Goal: Obtain resource: Download file/media

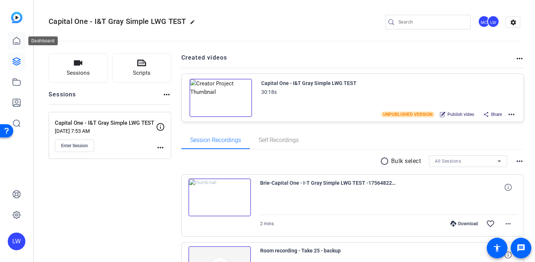
click at [18, 43] on icon at bounding box center [16, 40] width 9 height 9
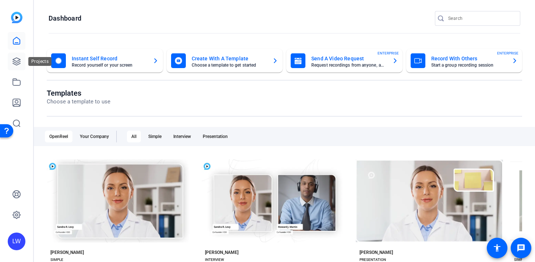
click at [18, 64] on icon at bounding box center [16, 61] width 9 height 9
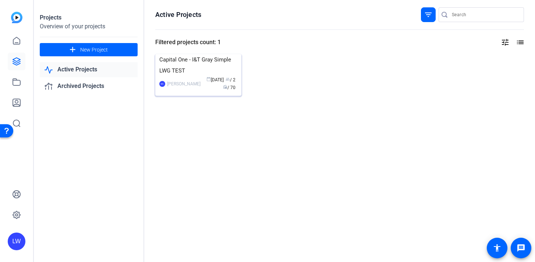
click at [199, 54] on img at bounding box center [198, 54] width 86 height 0
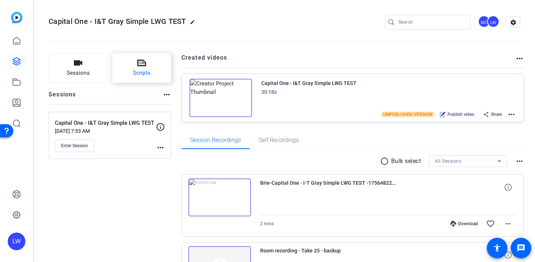
click at [147, 76] on span "Scripts" at bounding box center [142, 73] width 18 height 8
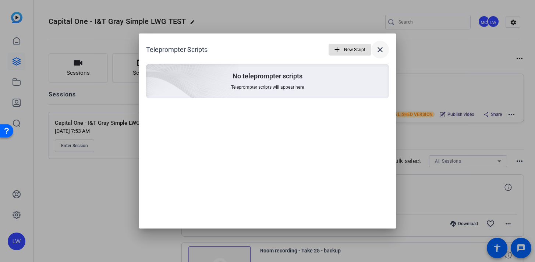
click at [382, 49] on mat-icon "close" at bounding box center [379, 49] width 9 height 9
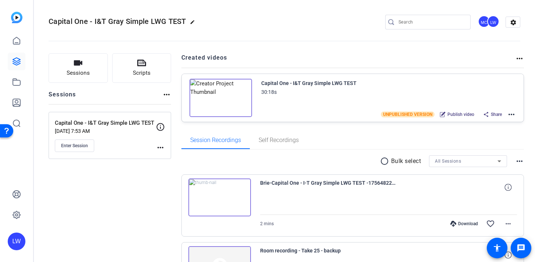
click at [511, 114] on mat-icon "more_horiz" at bounding box center [511, 114] width 9 height 9
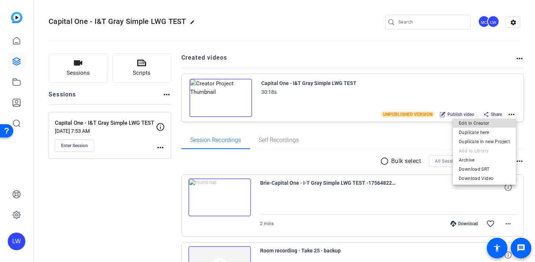
click at [494, 124] on span "Edit in Creator" at bounding box center [483, 123] width 51 height 9
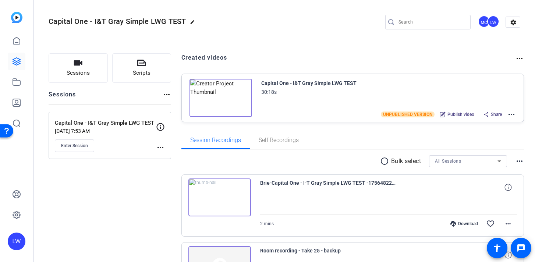
click at [508, 115] on mat-icon "more_horiz" at bounding box center [511, 114] width 9 height 9
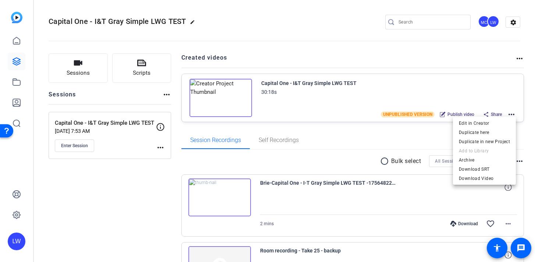
click at [490, 116] on div at bounding box center [267, 131] width 535 height 262
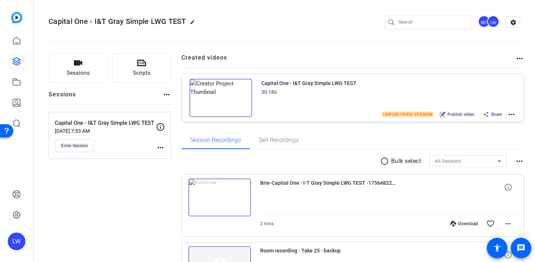
click at [494, 113] on span "Share" at bounding box center [495, 114] width 11 height 6
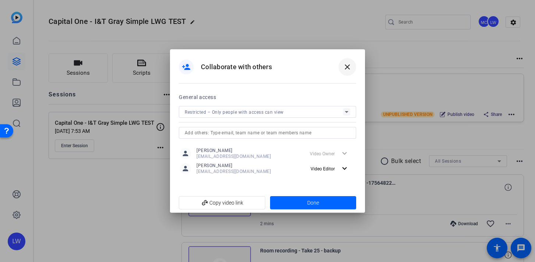
click at [344, 65] on mat-icon "close" at bounding box center [347, 66] width 9 height 9
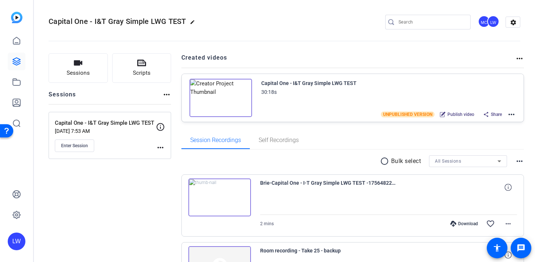
click at [510, 115] on mat-icon "more_horiz" at bounding box center [511, 114] width 9 height 9
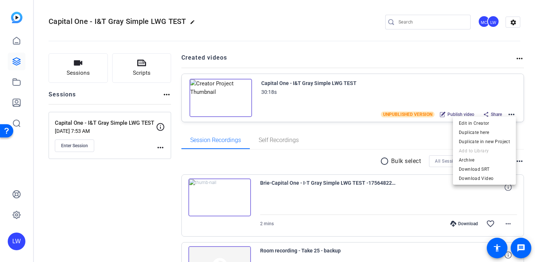
click at [362, 159] on div at bounding box center [267, 131] width 535 height 262
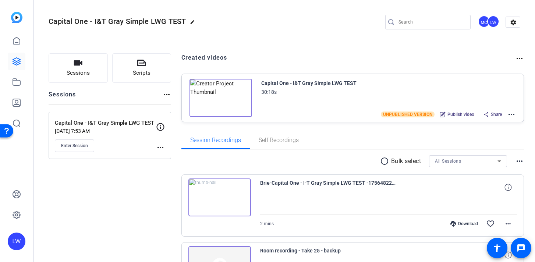
scroll to position [33, 0]
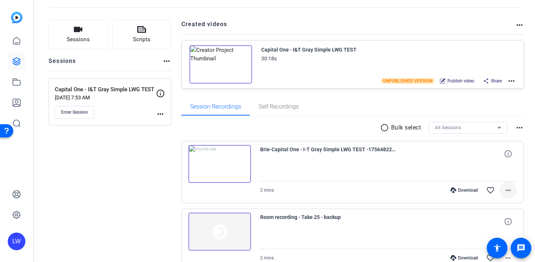
click at [508, 191] on mat-icon "more_horiz" at bounding box center [507, 190] width 9 height 9
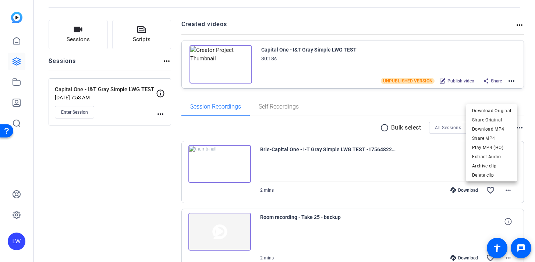
click at [167, 201] on div at bounding box center [267, 131] width 535 height 262
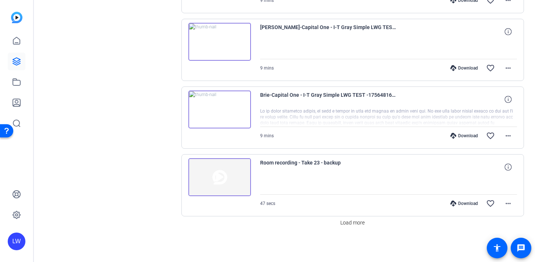
scroll to position [629, 0]
click at [349, 225] on span "Load more" at bounding box center [352, 222] width 24 height 8
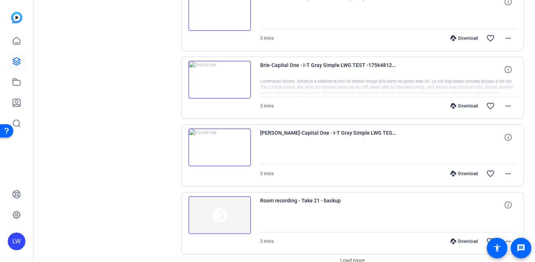
scroll to position [1306, 0]
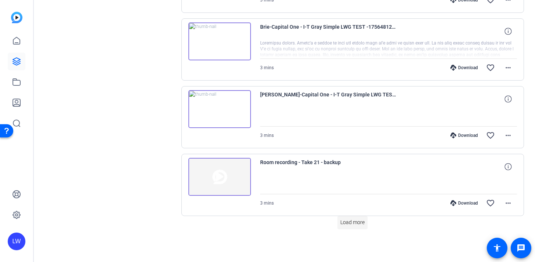
click at [349, 220] on span "Load more" at bounding box center [352, 222] width 24 height 8
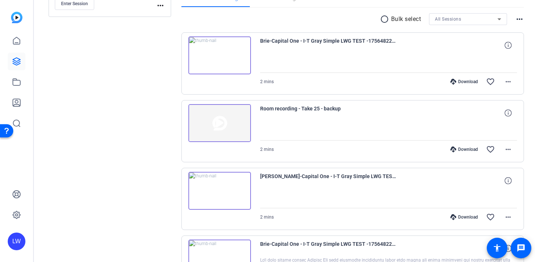
scroll to position [7, 0]
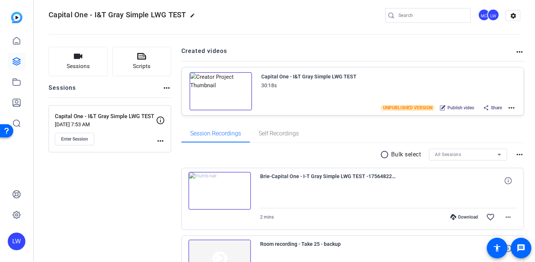
click at [492, 106] on span "Share" at bounding box center [495, 108] width 11 height 6
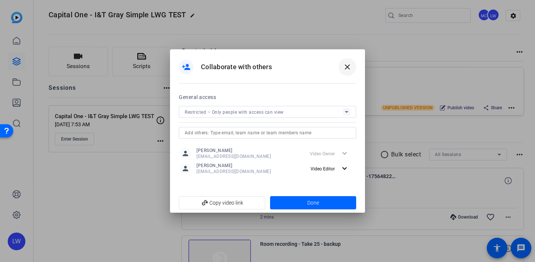
click at [351, 69] on mat-icon "close" at bounding box center [347, 66] width 9 height 9
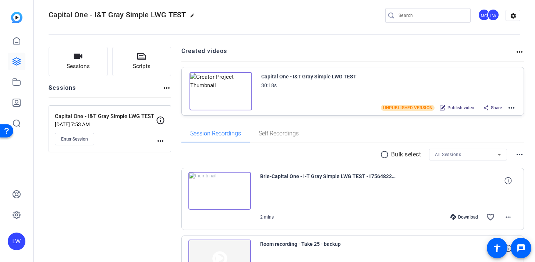
click at [510, 110] on mat-icon "more_horiz" at bounding box center [511, 107] width 9 height 9
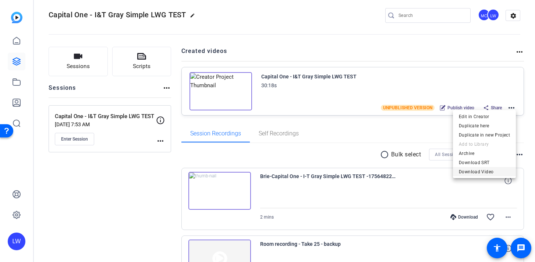
click at [475, 170] on span "Download Video" at bounding box center [483, 171] width 51 height 9
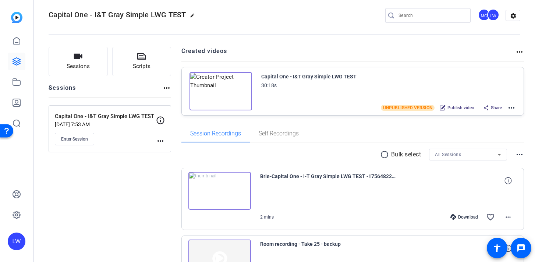
click at [512, 108] on mat-icon "more_horiz" at bounding box center [511, 107] width 9 height 9
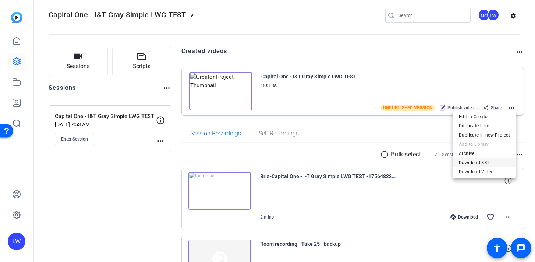
click at [485, 159] on span "Download SRT" at bounding box center [483, 162] width 51 height 9
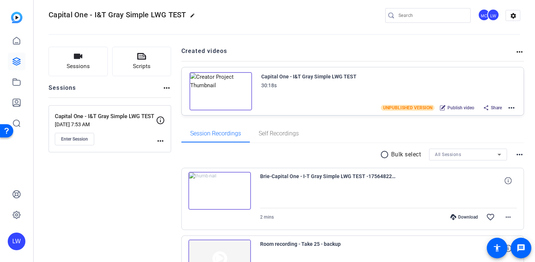
scroll to position [65, 0]
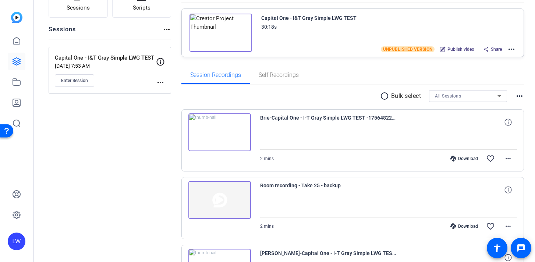
click at [232, 139] on img at bounding box center [219, 132] width 62 height 38
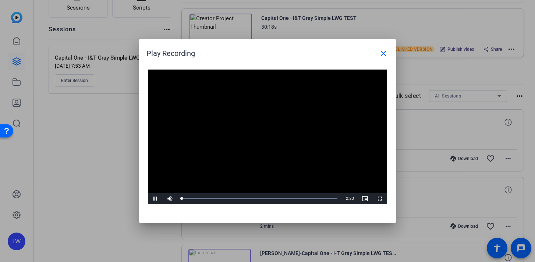
click at [267, 135] on video "Video Player" at bounding box center [267, 136] width 239 height 135
click at [155, 199] on span "Video Player" at bounding box center [155, 199] width 15 height 0
click at [206, 173] on video "Video Player" at bounding box center [267, 136] width 239 height 135
click at [189, 200] on div "68%" at bounding box center [186, 198] width 18 height 11
click at [386, 54] on mat-icon "close" at bounding box center [383, 53] width 9 height 9
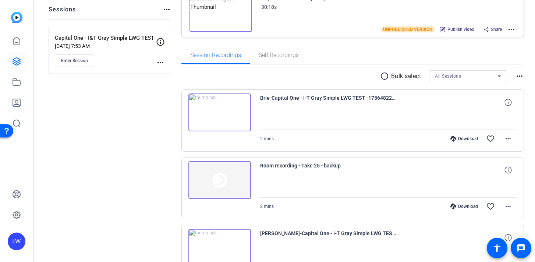
scroll to position [88, 0]
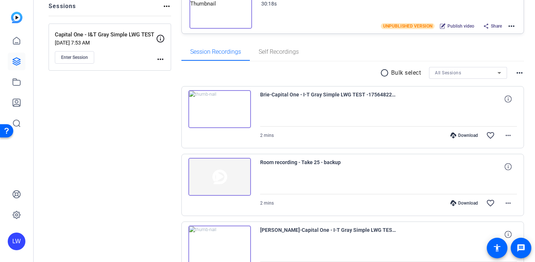
click at [215, 183] on img at bounding box center [219, 177] width 62 height 38
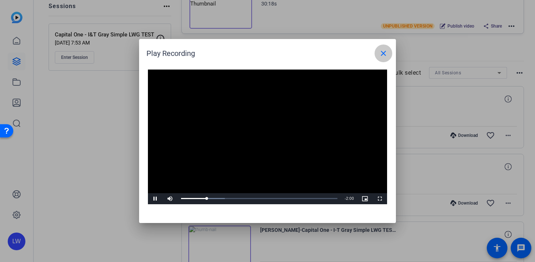
click at [381, 57] on mat-icon "close" at bounding box center [383, 53] width 9 height 9
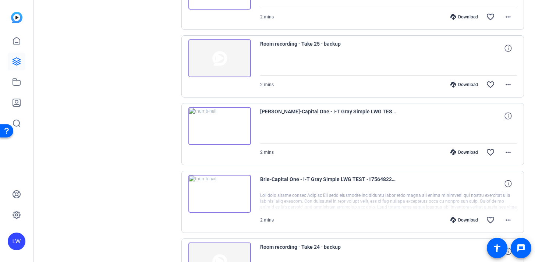
scroll to position [207, 0]
click at [219, 191] on img at bounding box center [219, 193] width 62 height 38
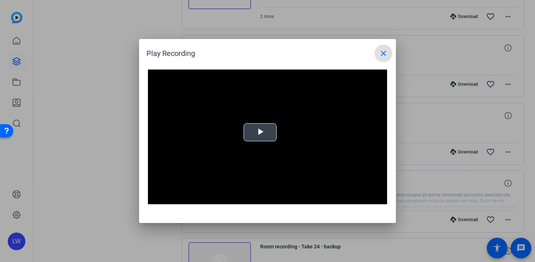
click at [260, 131] on video "Video Player" at bounding box center [267, 136] width 239 height 135
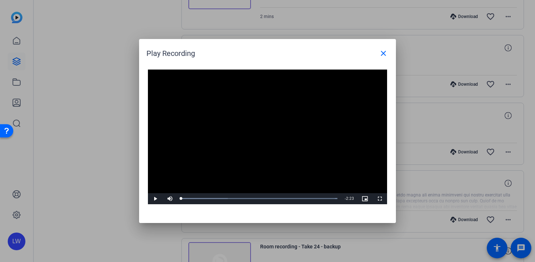
click at [260, 131] on video "Video Player" at bounding box center [267, 136] width 239 height 135
click at [381, 56] on mat-icon "close" at bounding box center [383, 53] width 9 height 9
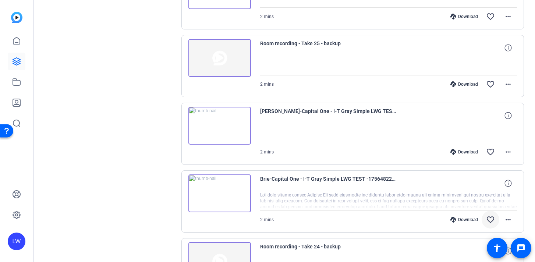
click at [494, 220] on span at bounding box center [490, 220] width 18 height 18
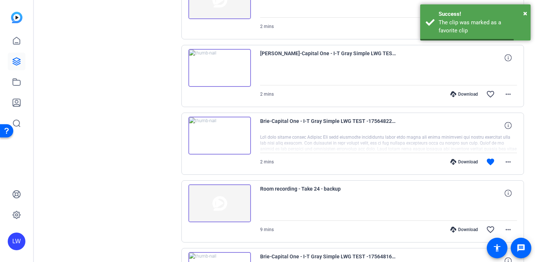
scroll to position [263, 0]
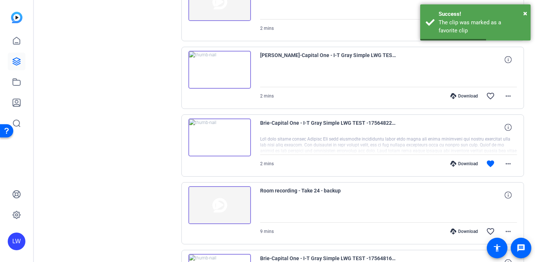
click at [226, 200] on img at bounding box center [219, 205] width 62 height 38
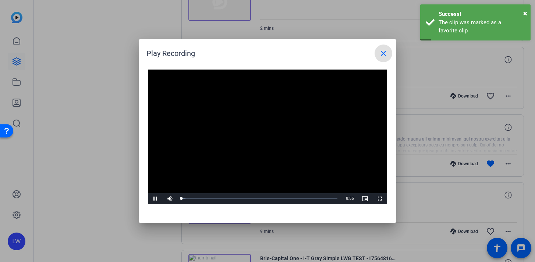
click at [380, 63] on div "Video Player is loading. Play Video Pause Mute Current Time 0:01 / Duration 8:5…" at bounding box center [267, 142] width 257 height 161
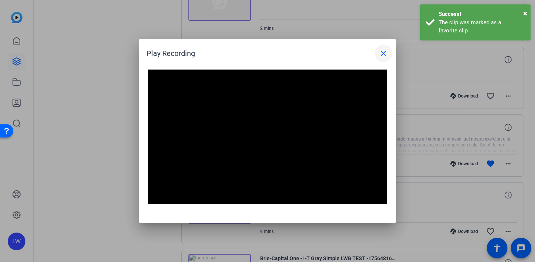
click at [383, 53] on mat-icon "close" at bounding box center [383, 53] width 9 height 9
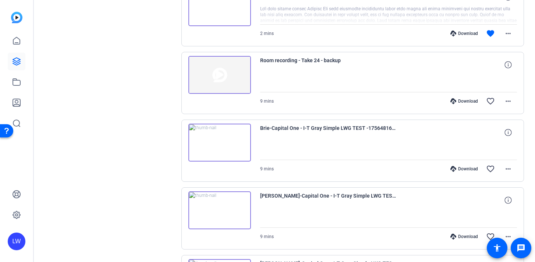
scroll to position [398, 0]
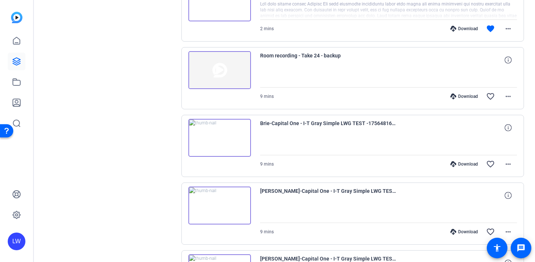
click at [222, 137] on img at bounding box center [219, 138] width 62 height 38
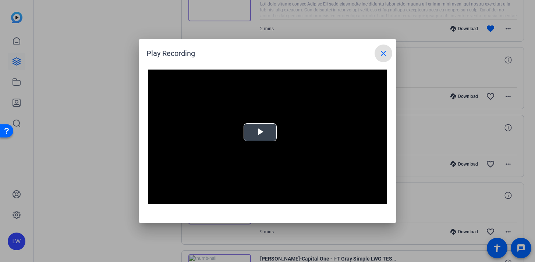
click at [262, 131] on video "Video Player" at bounding box center [267, 136] width 239 height 135
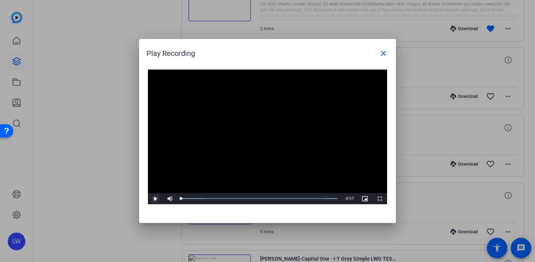
click at [154, 199] on span "Video Player" at bounding box center [155, 199] width 15 height 0
click at [206, 198] on div "Loaded : 100.00% 1:28 0:10" at bounding box center [259, 198] width 156 height 2
click at [386, 57] on mat-icon "close" at bounding box center [383, 53] width 9 height 9
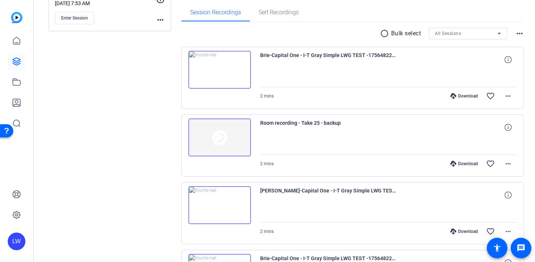
scroll to position [129, 0]
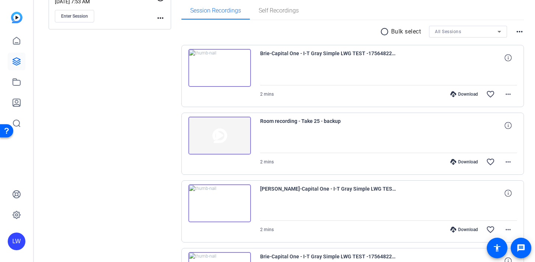
click at [224, 74] on img at bounding box center [219, 68] width 62 height 38
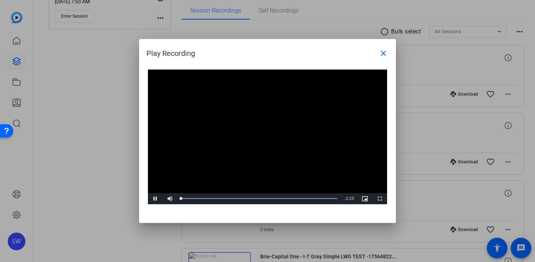
click at [259, 129] on video "Video Player" at bounding box center [267, 136] width 239 height 135
click at [155, 199] on span "Video Player" at bounding box center [155, 199] width 15 height 0
click at [196, 199] on div "Loaded : 100.00% 0:13 0:13" at bounding box center [259, 198] width 156 height 2
click at [220, 199] on div "Loaded : 100.00% 0:35 0:14" at bounding box center [259, 198] width 156 height 2
click at [239, 199] on div "Loaded : 100.00% 0:53 0:36" at bounding box center [259, 198] width 156 height 2
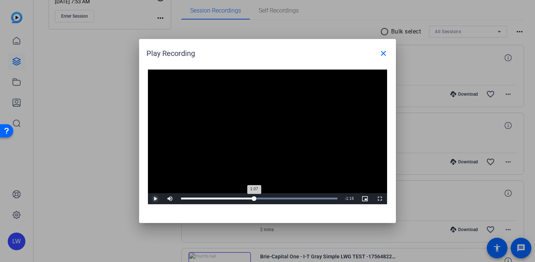
click at [254, 197] on div "Loaded : 100.00% 1:07 1:07" at bounding box center [259, 198] width 156 height 2
click at [272, 195] on div "Loaded : 100.00% 1:23 1:07" at bounding box center [259, 198] width 164 height 11
click at [285, 198] on div "Loaded : 100.00% 1:30 1:23" at bounding box center [259, 198] width 156 height 2
click at [304, 198] on div "Loaded : 100.00% 1:53 1:53" at bounding box center [259, 198] width 156 height 2
click at [319, 197] on div "Loaded : 100.00% 2:07 1:53" at bounding box center [259, 198] width 164 height 11
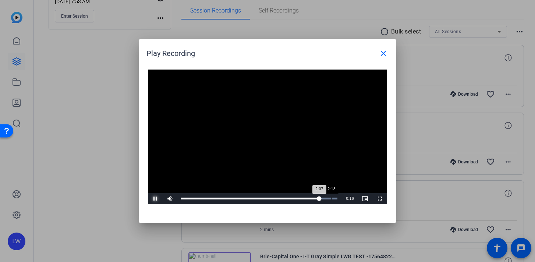
click at [331, 195] on div "Loaded : 100.00% 2:18 2:07" at bounding box center [259, 198] width 164 height 11
click at [338, 196] on div "Loaded : 100.00% 2:23 2:19" at bounding box center [259, 198] width 164 height 11
click at [381, 51] on mat-icon "close" at bounding box center [383, 53] width 9 height 9
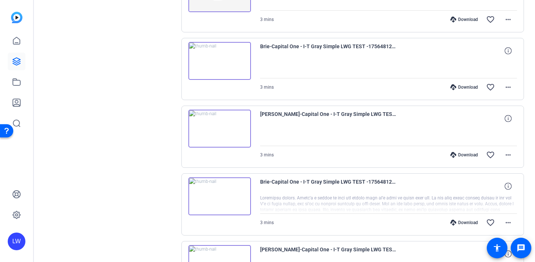
scroll to position [1146, 0]
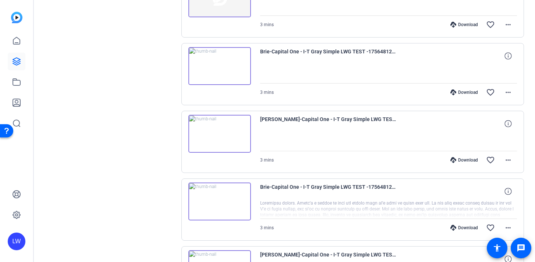
click at [221, 68] on img at bounding box center [219, 66] width 62 height 38
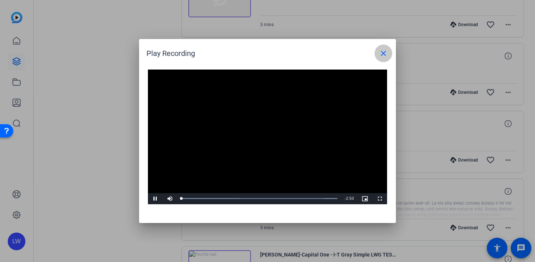
click at [386, 55] on mat-icon "close" at bounding box center [383, 53] width 9 height 9
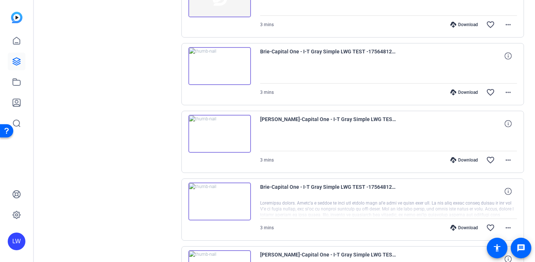
click at [223, 207] on img at bounding box center [219, 201] width 62 height 38
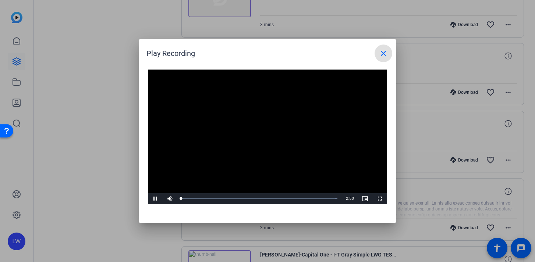
click at [262, 130] on video "Video Player" at bounding box center [267, 136] width 239 height 135
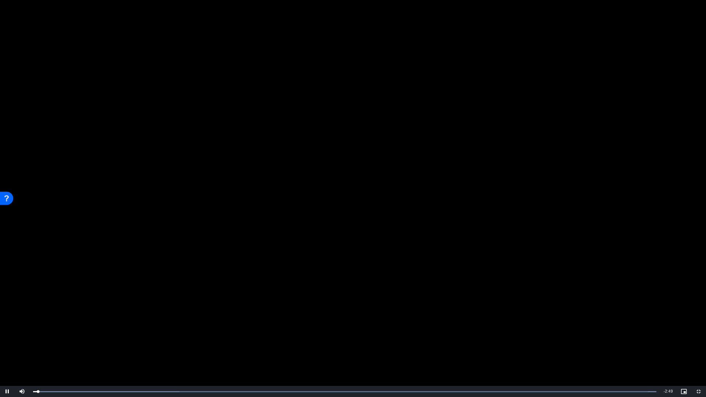
click at [304, 219] on video "Video Player" at bounding box center [353, 198] width 706 height 397
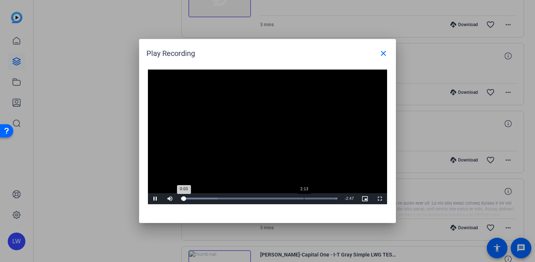
click at [304, 197] on div "Loaded : 100.00% 2:13 0:03" at bounding box center [259, 198] width 156 height 2
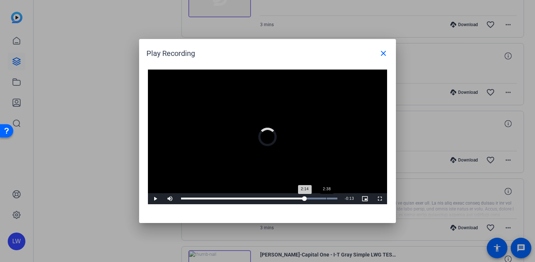
click at [326, 197] on div "2:38" at bounding box center [326, 198] width 0 height 2
click at [381, 53] on mat-icon "close" at bounding box center [383, 53] width 9 height 9
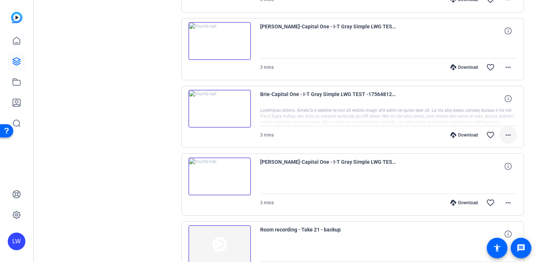
scroll to position [1238, 0]
click at [510, 204] on mat-icon "more_horiz" at bounding box center [507, 203] width 9 height 9
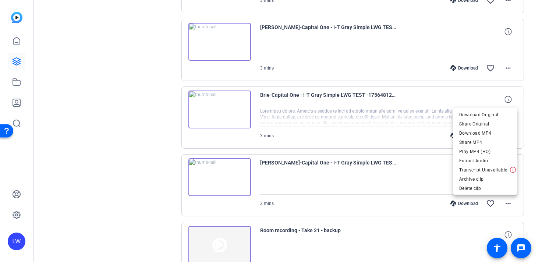
click at [215, 175] on div at bounding box center [267, 131] width 535 height 262
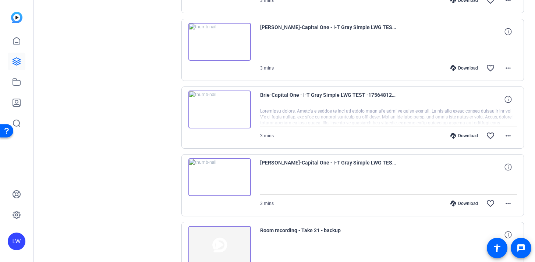
click at [222, 179] on img at bounding box center [219, 177] width 62 height 38
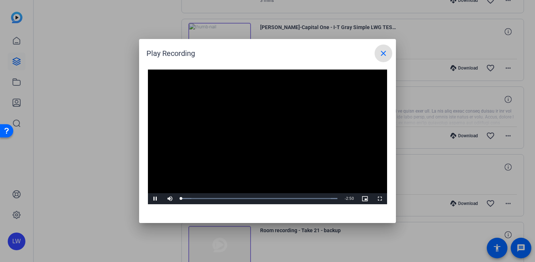
click at [270, 129] on video "Video Player" at bounding box center [267, 136] width 239 height 135
click at [236, 193] on div "Loaded : 100.00% 1:00 0:00" at bounding box center [259, 198] width 164 height 11
click at [158, 199] on span "Video Player" at bounding box center [155, 199] width 15 height 0
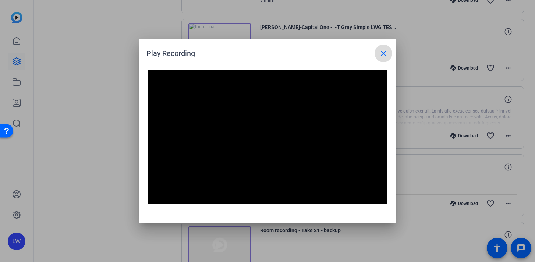
click at [386, 51] on mat-icon "close" at bounding box center [383, 53] width 9 height 9
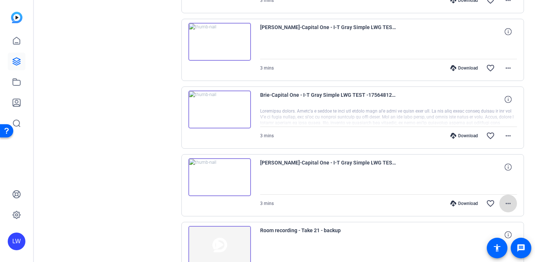
click at [508, 207] on mat-icon "more_horiz" at bounding box center [507, 203] width 9 height 9
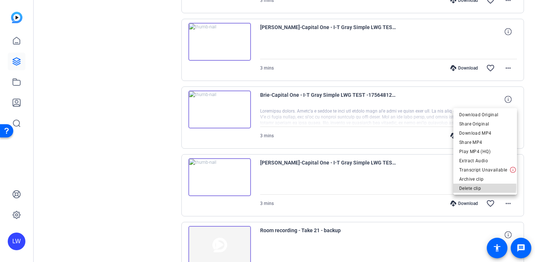
click at [485, 187] on span "Delete clip" at bounding box center [485, 187] width 52 height 9
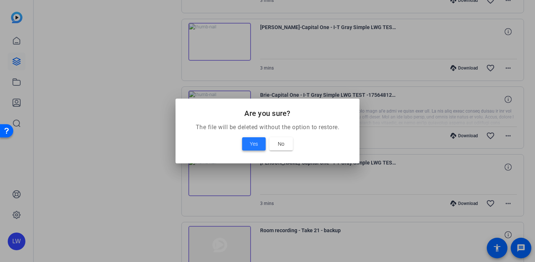
click at [257, 142] on span "Yes" at bounding box center [254, 143] width 8 height 9
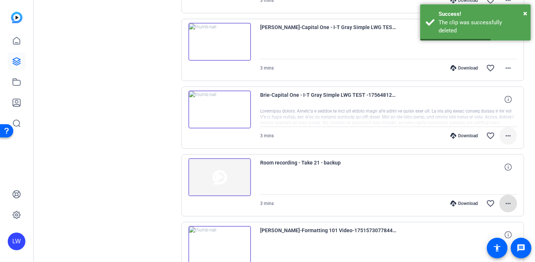
click at [512, 137] on mat-icon "more_horiz" at bounding box center [507, 135] width 9 height 9
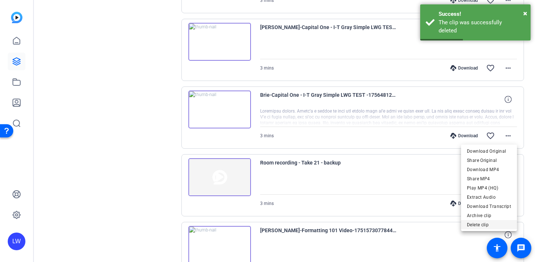
click at [484, 223] on span "Delete clip" at bounding box center [489, 224] width 44 height 9
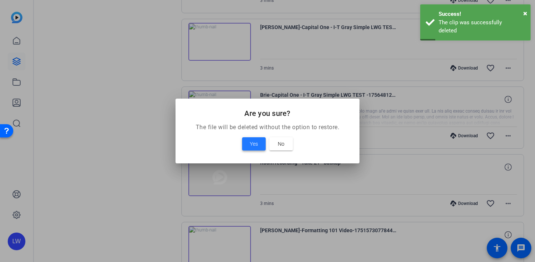
click at [253, 142] on span "Yes" at bounding box center [254, 143] width 8 height 9
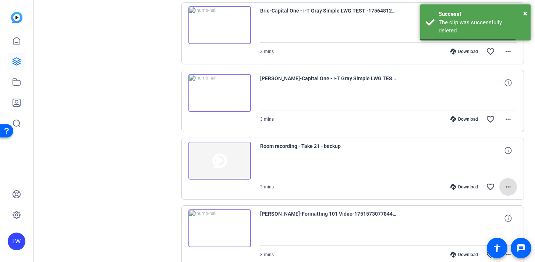
scroll to position [1186, 0]
click at [512, 121] on span at bounding box center [508, 120] width 18 height 18
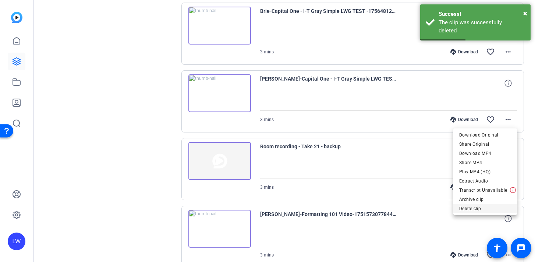
click at [478, 208] on span "Delete clip" at bounding box center [485, 208] width 52 height 9
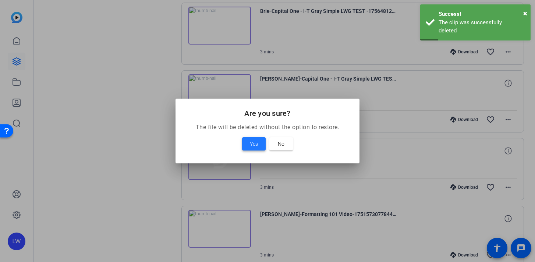
click at [251, 142] on span "Yes" at bounding box center [254, 143] width 8 height 9
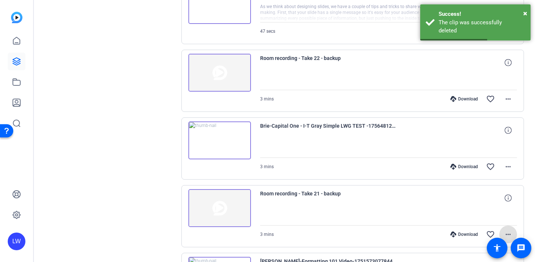
scroll to position [1070, 0]
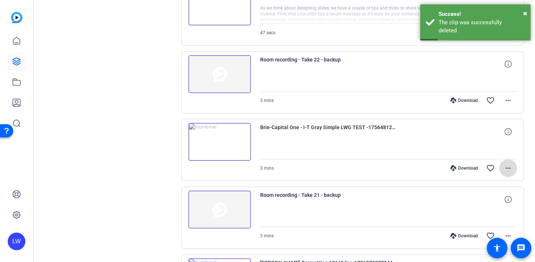
click at [508, 170] on mat-icon "more_horiz" at bounding box center [507, 168] width 9 height 9
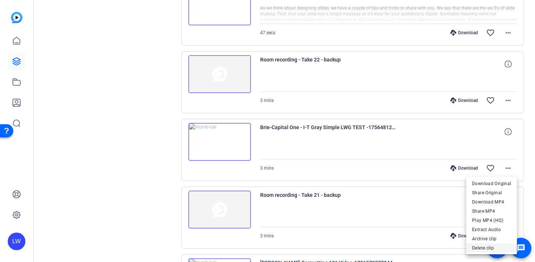
click at [479, 248] on span "Delete clip" at bounding box center [491, 247] width 39 height 9
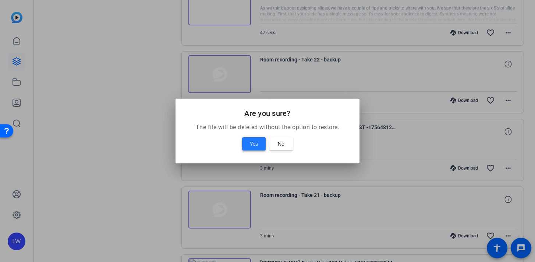
click at [247, 143] on span at bounding box center [254, 144] width 24 height 18
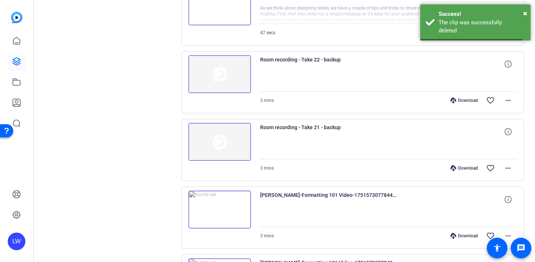
click at [243, 79] on img at bounding box center [219, 74] width 62 height 38
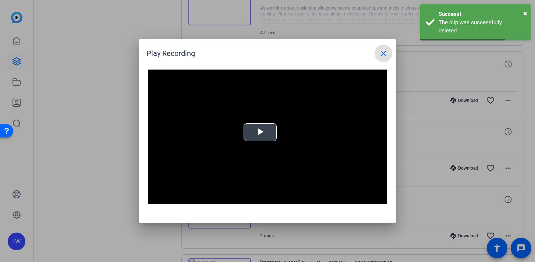
click at [271, 139] on video "Video Player" at bounding box center [267, 136] width 239 height 135
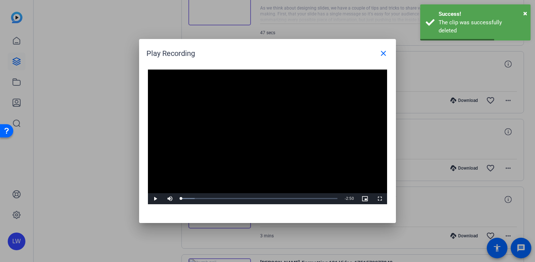
click at [271, 139] on video "Video Player" at bounding box center [267, 136] width 239 height 135
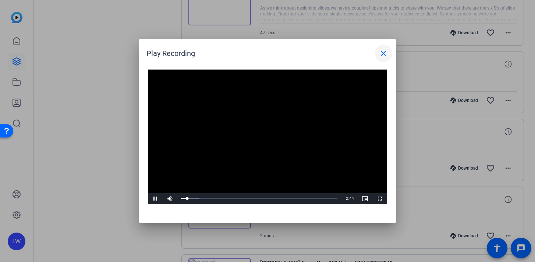
click at [383, 56] on mat-icon "close" at bounding box center [383, 53] width 9 height 9
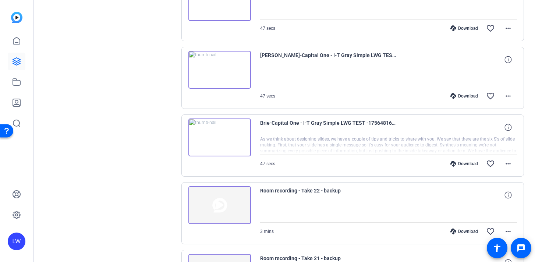
scroll to position [940, 0]
click at [219, 136] on img at bounding box center [219, 137] width 62 height 38
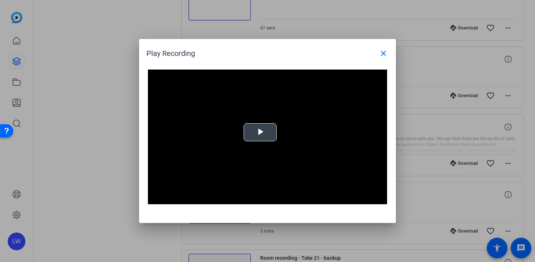
click at [260, 132] on span "Video Player" at bounding box center [260, 132] width 0 height 0
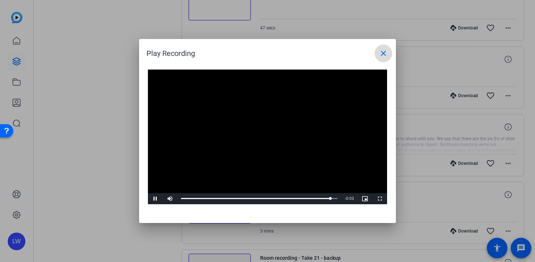
click at [382, 53] on mat-icon "close" at bounding box center [383, 53] width 9 height 9
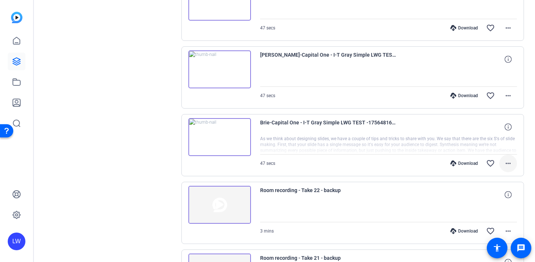
click at [511, 162] on mat-icon "more_horiz" at bounding box center [507, 163] width 9 height 9
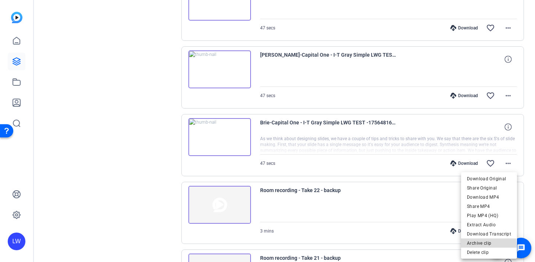
click at [483, 245] on span "Archive clip" at bounding box center [489, 242] width 44 height 9
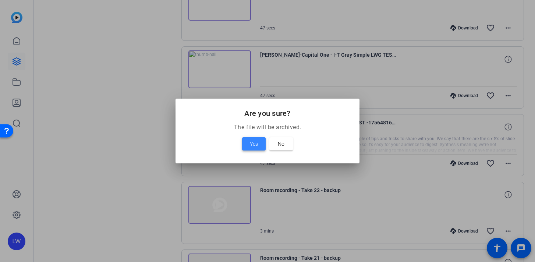
click at [259, 147] on span at bounding box center [254, 144] width 24 height 18
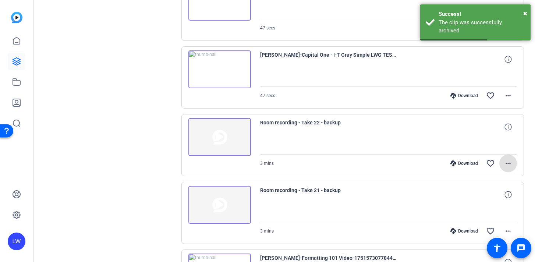
scroll to position [892, 0]
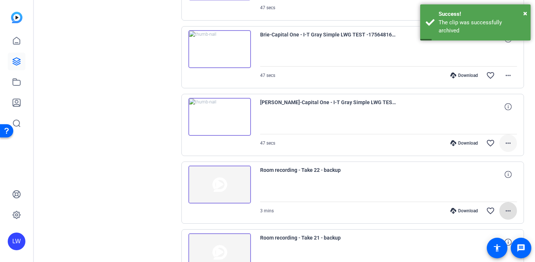
click at [511, 144] on mat-icon "more_horiz" at bounding box center [507, 143] width 9 height 9
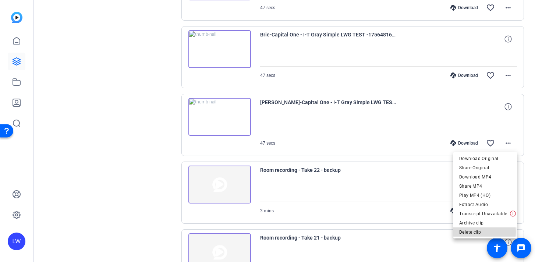
click at [479, 231] on span "Delete clip" at bounding box center [485, 231] width 52 height 9
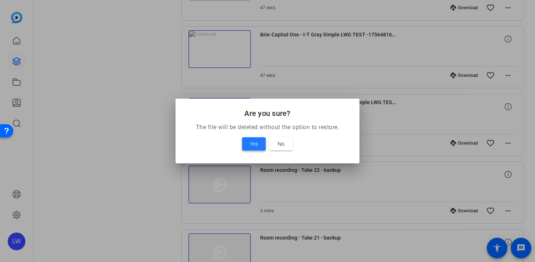
click at [259, 144] on span at bounding box center [254, 144] width 24 height 18
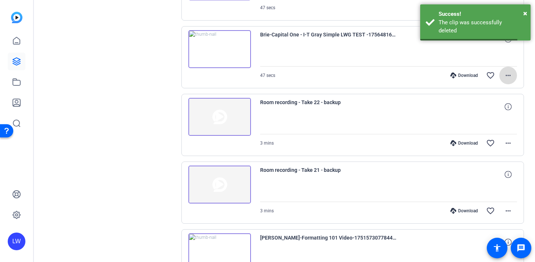
click at [508, 77] on mat-icon "more_horiz" at bounding box center [507, 75] width 9 height 9
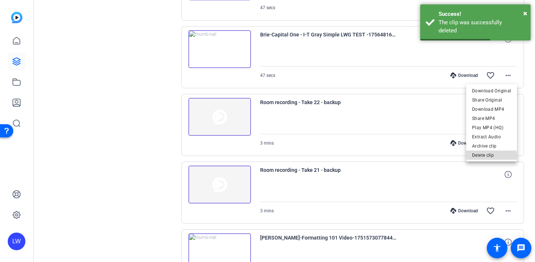
click at [487, 158] on span "Delete clip" at bounding box center [491, 154] width 39 height 9
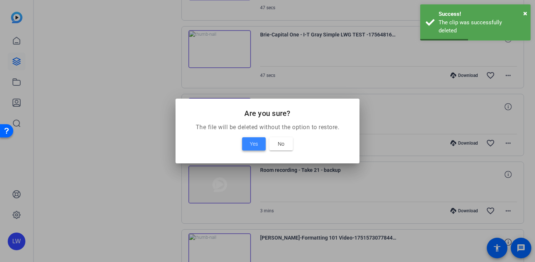
click at [249, 149] on span at bounding box center [254, 144] width 24 height 18
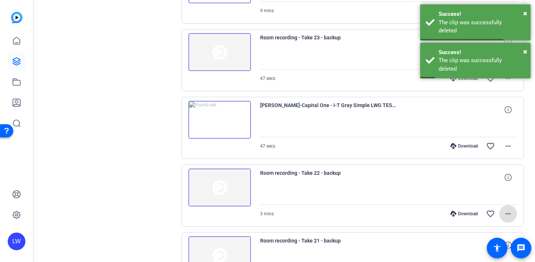
scroll to position [754, 0]
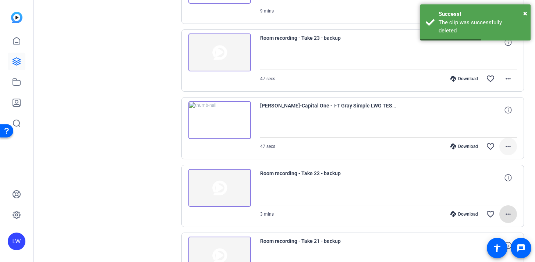
click at [514, 149] on span at bounding box center [508, 146] width 18 height 18
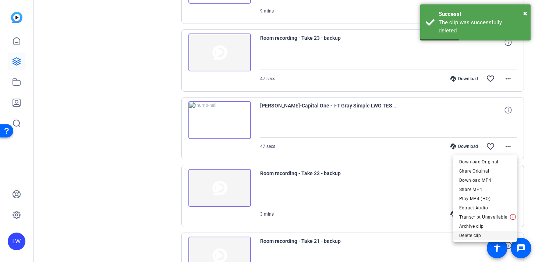
click at [478, 236] on span "Delete clip" at bounding box center [485, 235] width 52 height 9
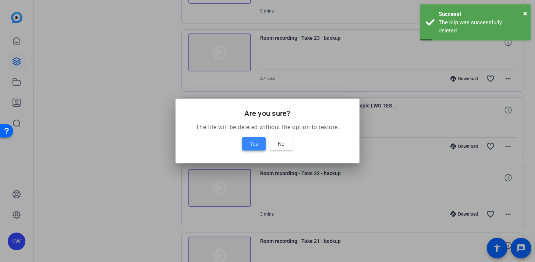
click at [250, 146] on span "Yes" at bounding box center [254, 143] width 8 height 9
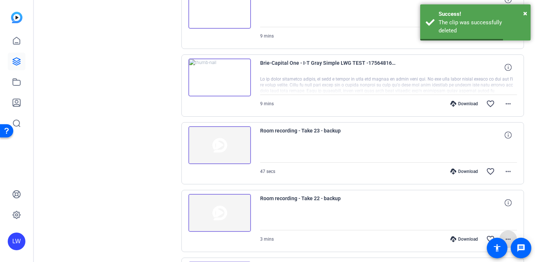
scroll to position [657, 0]
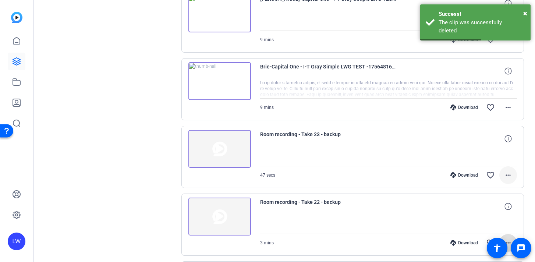
click at [510, 174] on mat-icon "more_horiz" at bounding box center [507, 175] width 9 height 9
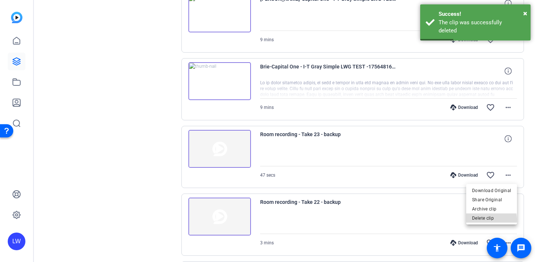
click at [486, 220] on span "Delete clip" at bounding box center [491, 217] width 39 height 9
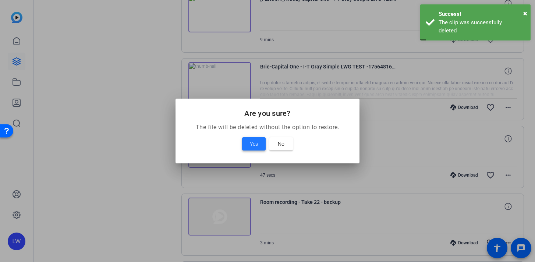
click at [254, 139] on span "Yes" at bounding box center [254, 143] width 8 height 9
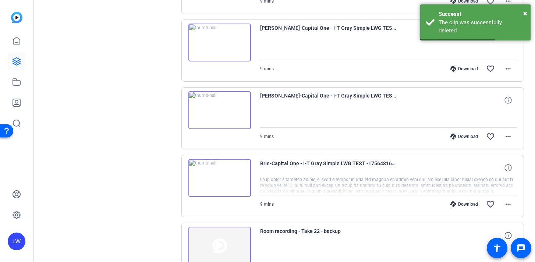
scroll to position [561, 0]
click at [504, 204] on mat-icon "more_horiz" at bounding box center [507, 203] width 9 height 9
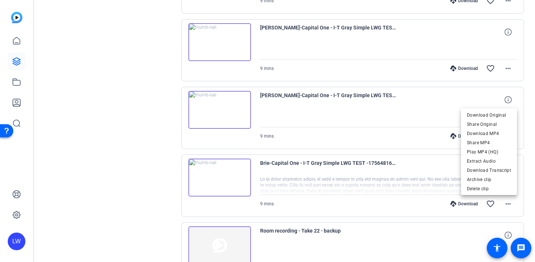
click at [468, 200] on div at bounding box center [267, 131] width 535 height 262
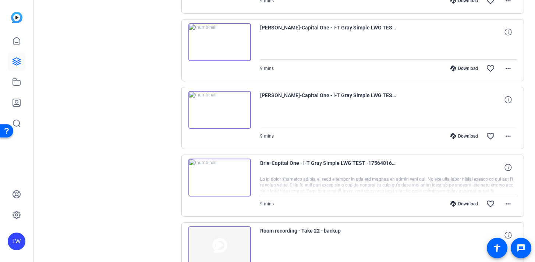
click at [466, 204] on div "Download" at bounding box center [463, 204] width 35 height 6
click at [509, 199] on mat-icon "more_horiz" at bounding box center [507, 203] width 9 height 9
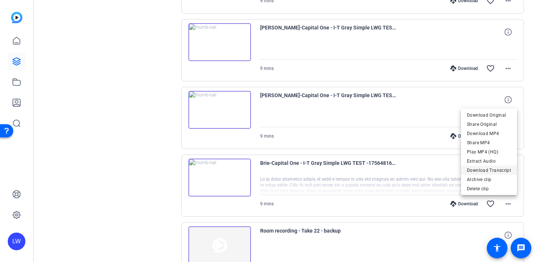
click at [503, 169] on span "Download Transcript" at bounding box center [489, 169] width 44 height 9
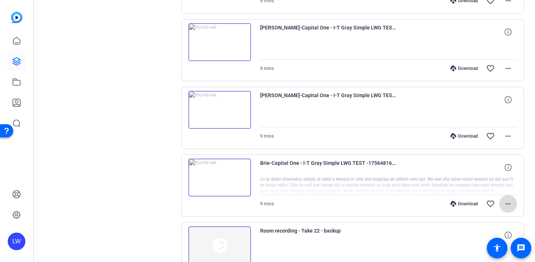
click at [505, 204] on mat-icon "more_horiz" at bounding box center [507, 203] width 9 height 9
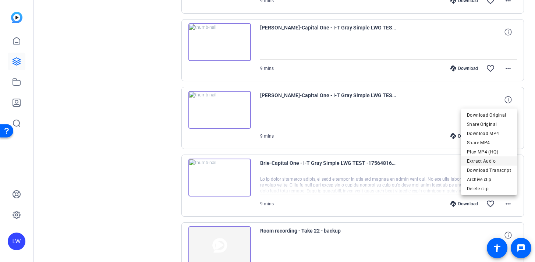
click at [501, 160] on span "Extract Audio" at bounding box center [489, 160] width 44 height 9
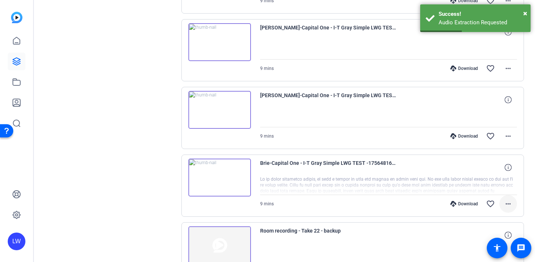
click at [510, 203] on mat-icon "more_horiz" at bounding box center [507, 203] width 9 height 9
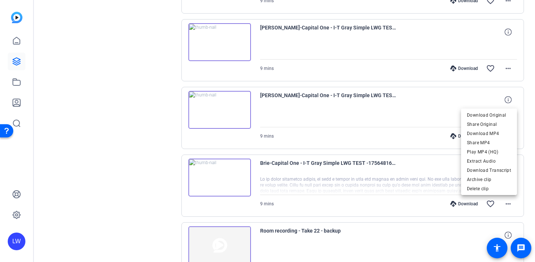
click at [165, 149] on div at bounding box center [267, 131] width 535 height 262
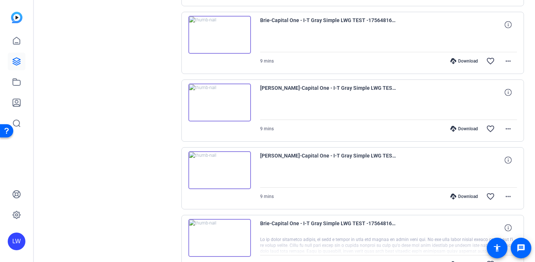
scroll to position [496, 0]
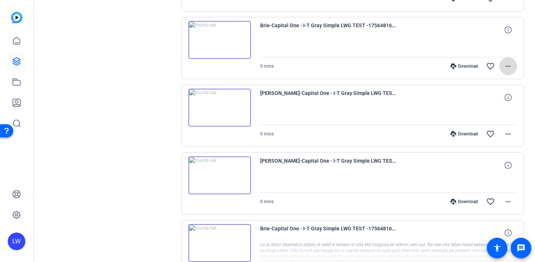
click at [509, 65] on mat-icon "more_horiz" at bounding box center [507, 66] width 9 height 9
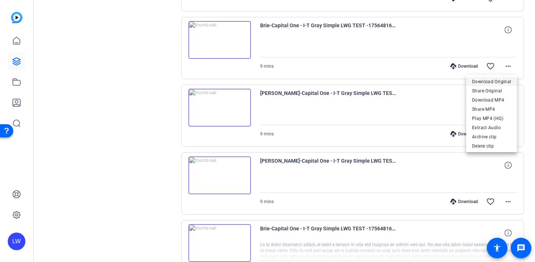
click at [507, 81] on span "Download Original" at bounding box center [491, 81] width 39 height 9
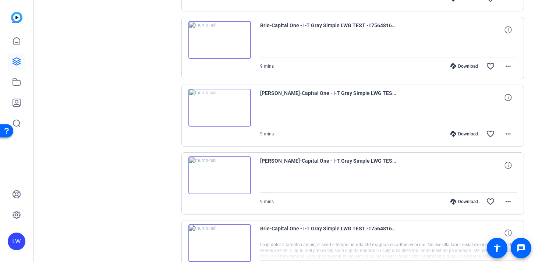
click at [278, 46] on div at bounding box center [388, 48] width 257 height 18
click at [508, 67] on mat-icon "more_horiz" at bounding box center [507, 66] width 9 height 9
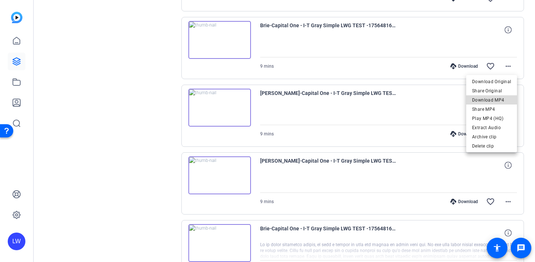
click at [504, 103] on span "Download MP4" at bounding box center [491, 99] width 39 height 9
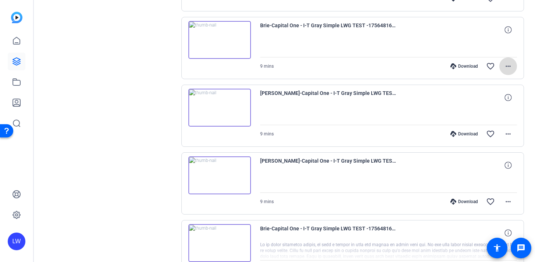
click at [507, 68] on mat-icon "more_horiz" at bounding box center [507, 66] width 9 height 9
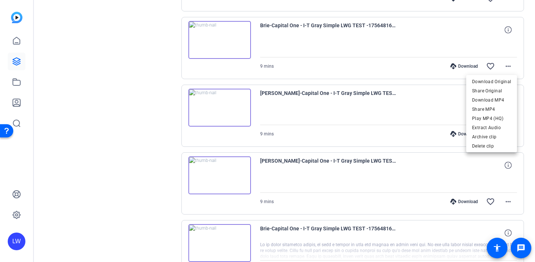
click at [166, 60] on div at bounding box center [267, 131] width 535 height 262
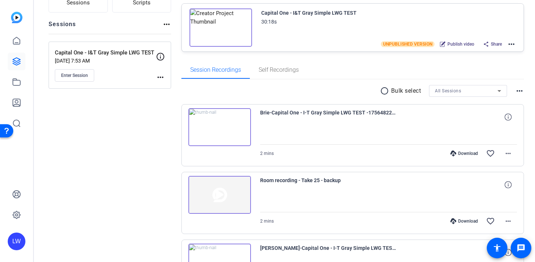
scroll to position [58, 0]
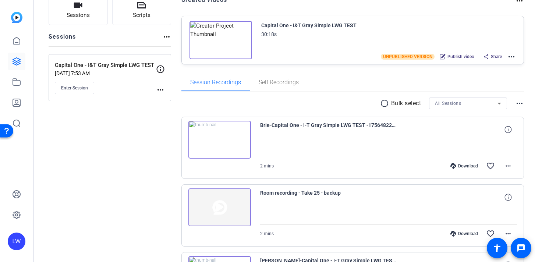
click at [232, 137] on img at bounding box center [219, 140] width 62 height 38
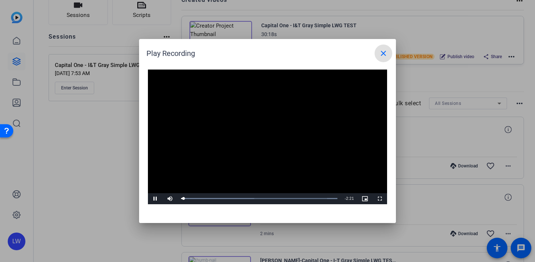
click at [388, 56] on span at bounding box center [383, 53] width 18 height 18
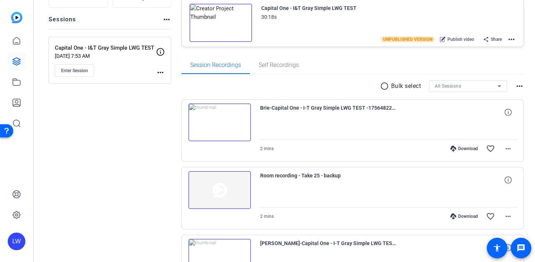
scroll to position [78, 0]
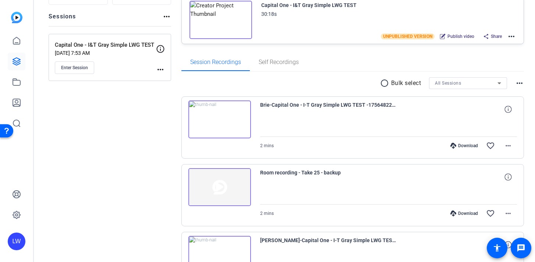
click at [472, 145] on div "Download" at bounding box center [463, 146] width 35 height 6
click at [512, 147] on span at bounding box center [508, 146] width 18 height 18
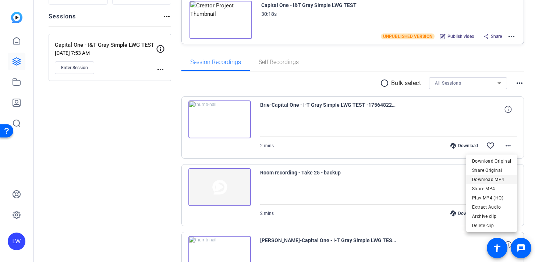
click at [506, 180] on span "Download MP4" at bounding box center [491, 179] width 39 height 9
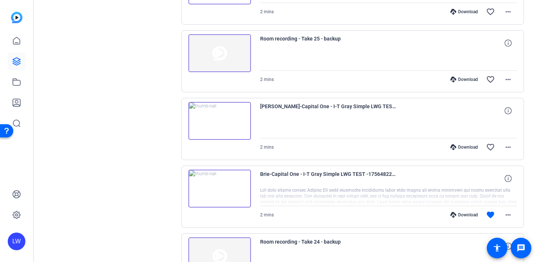
scroll to position [220, 0]
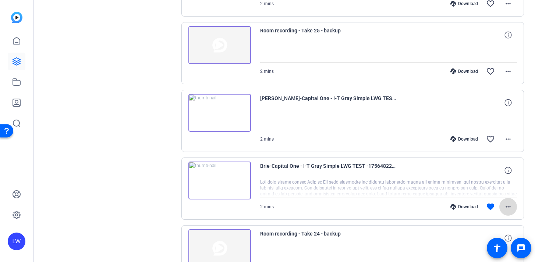
click at [508, 206] on mat-icon "more_horiz" at bounding box center [507, 206] width 9 height 9
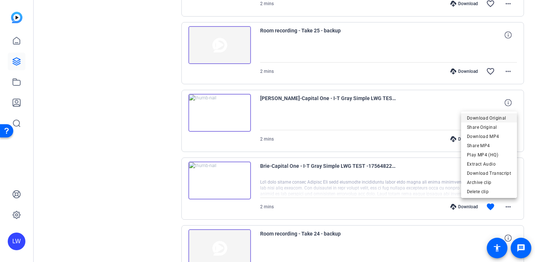
click at [501, 119] on span "Download Original" at bounding box center [489, 117] width 44 height 9
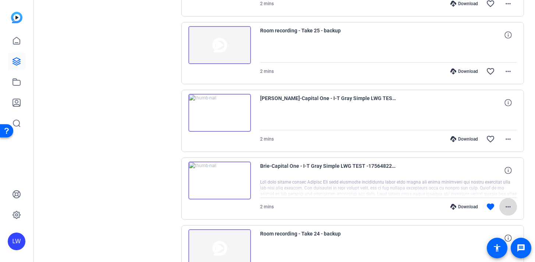
click at [509, 208] on mat-icon "more_horiz" at bounding box center [507, 206] width 9 height 9
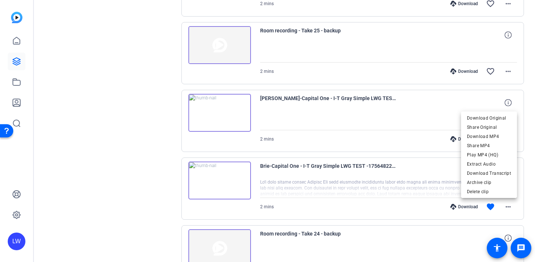
click at [159, 186] on div at bounding box center [267, 131] width 535 height 262
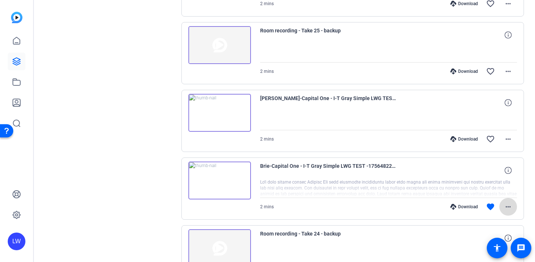
click at [512, 205] on span at bounding box center [508, 207] width 18 height 18
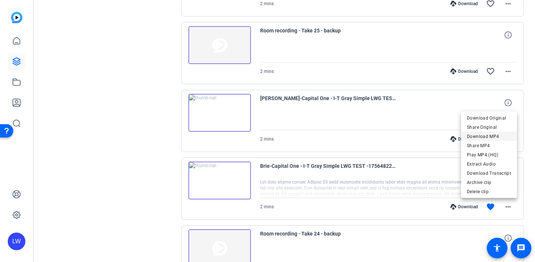
click at [502, 136] on span "Download MP4" at bounding box center [489, 136] width 44 height 9
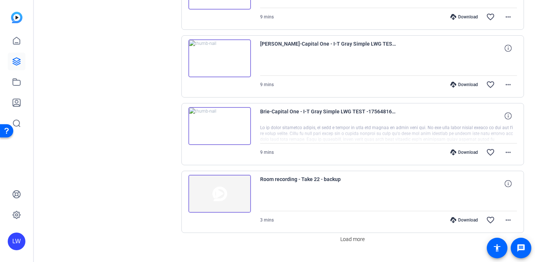
scroll to position [613, 0]
click at [219, 122] on img at bounding box center [219, 126] width 62 height 38
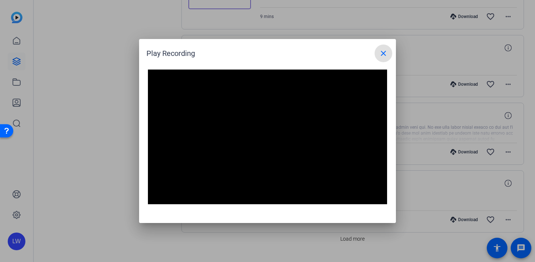
click at [383, 52] on mat-icon "close" at bounding box center [383, 53] width 9 height 9
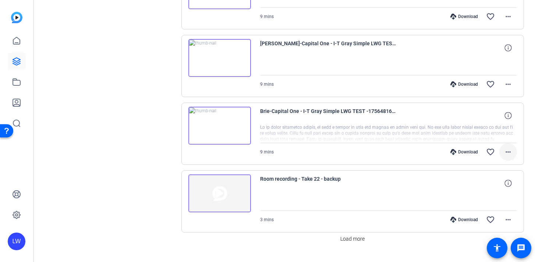
click at [511, 153] on mat-icon "more_horiz" at bounding box center [507, 151] width 9 height 9
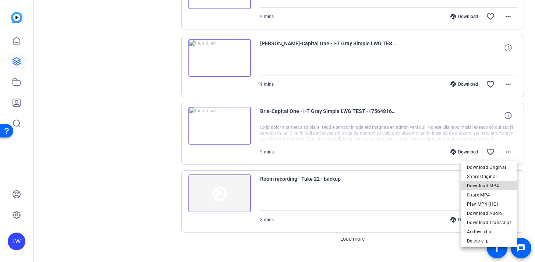
click at [497, 187] on span "Download MP4" at bounding box center [489, 185] width 44 height 9
